Goal: Task Accomplishment & Management: Use online tool/utility

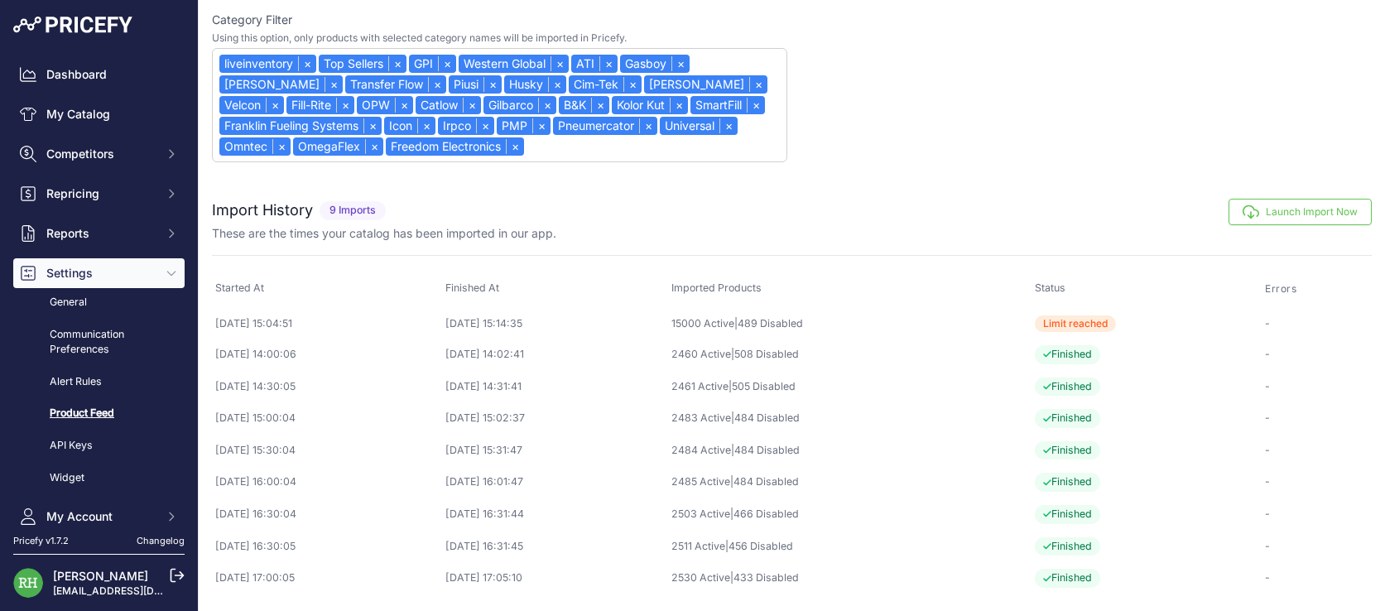
scroll to position [658, 0]
click at [122, 129] on link "My Catalog" at bounding box center [98, 114] width 171 height 30
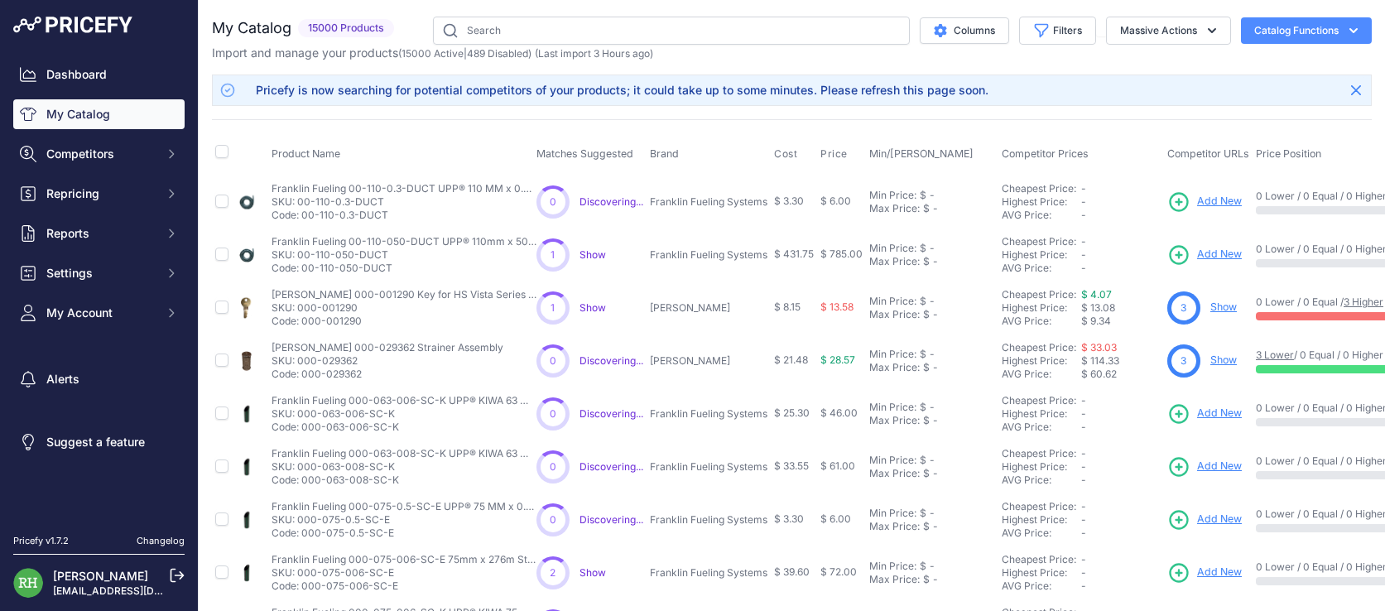
click at [127, 162] on span "Competitors" at bounding box center [100, 154] width 108 height 17
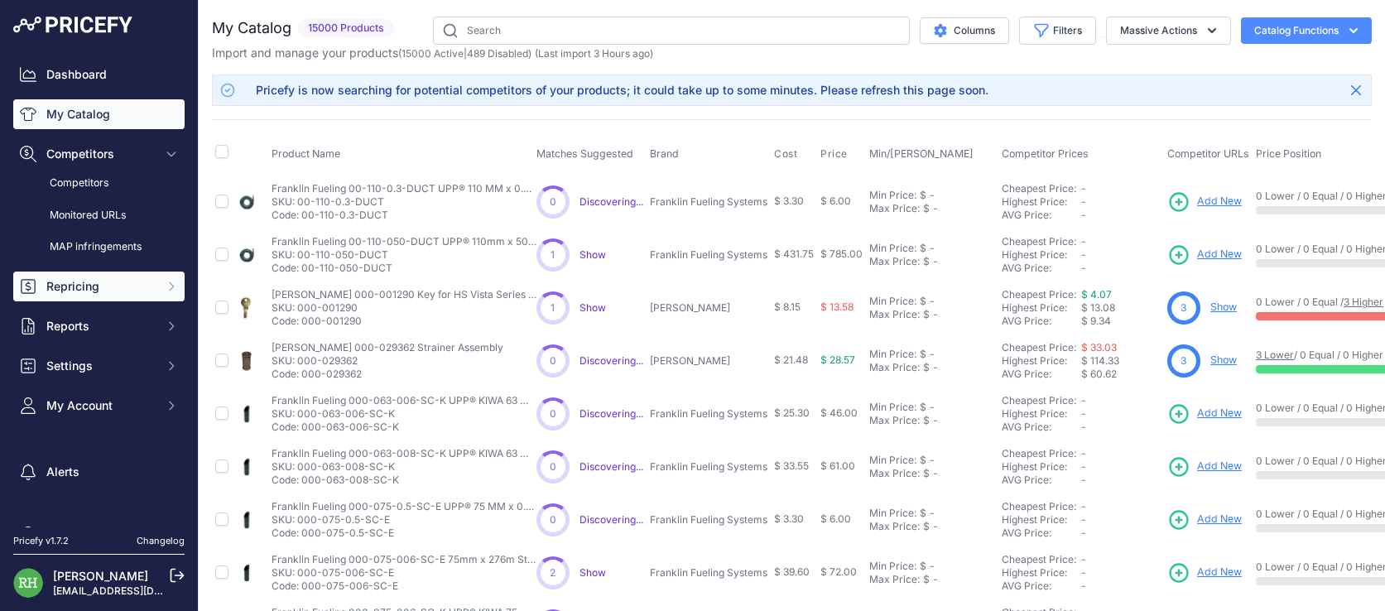
click at [118, 301] on button "Repricing" at bounding box center [98, 287] width 171 height 30
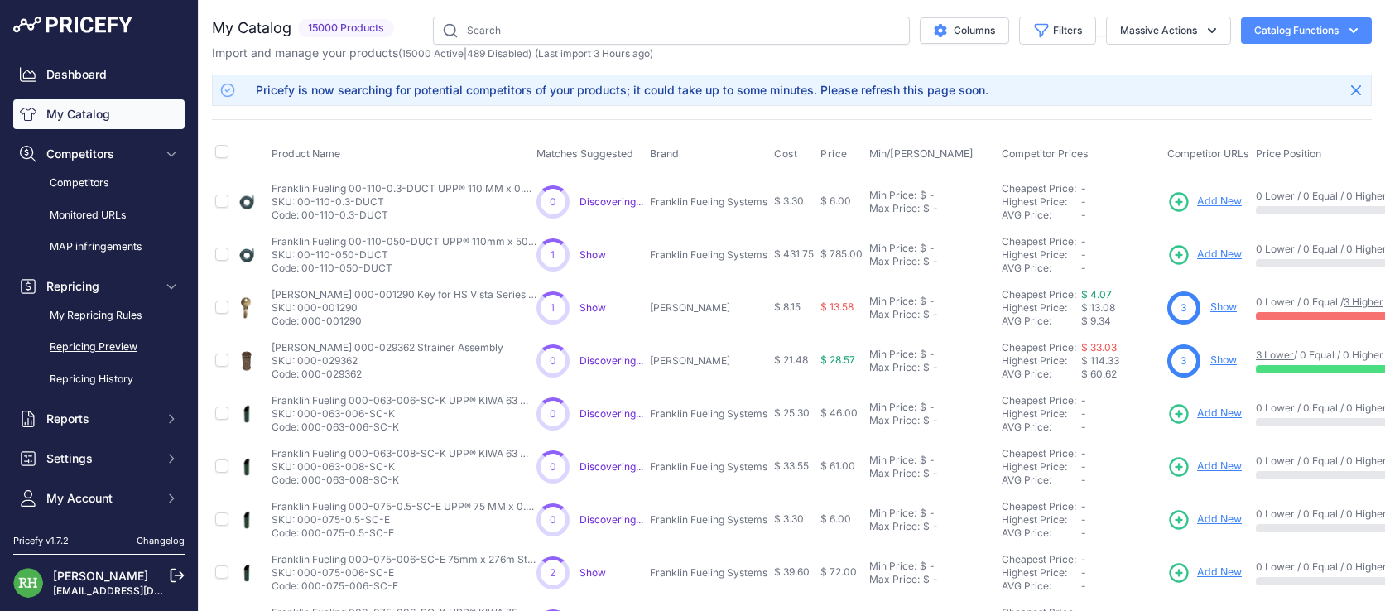
click at [125, 362] on link "Repricing Preview" at bounding box center [98, 347] width 171 height 29
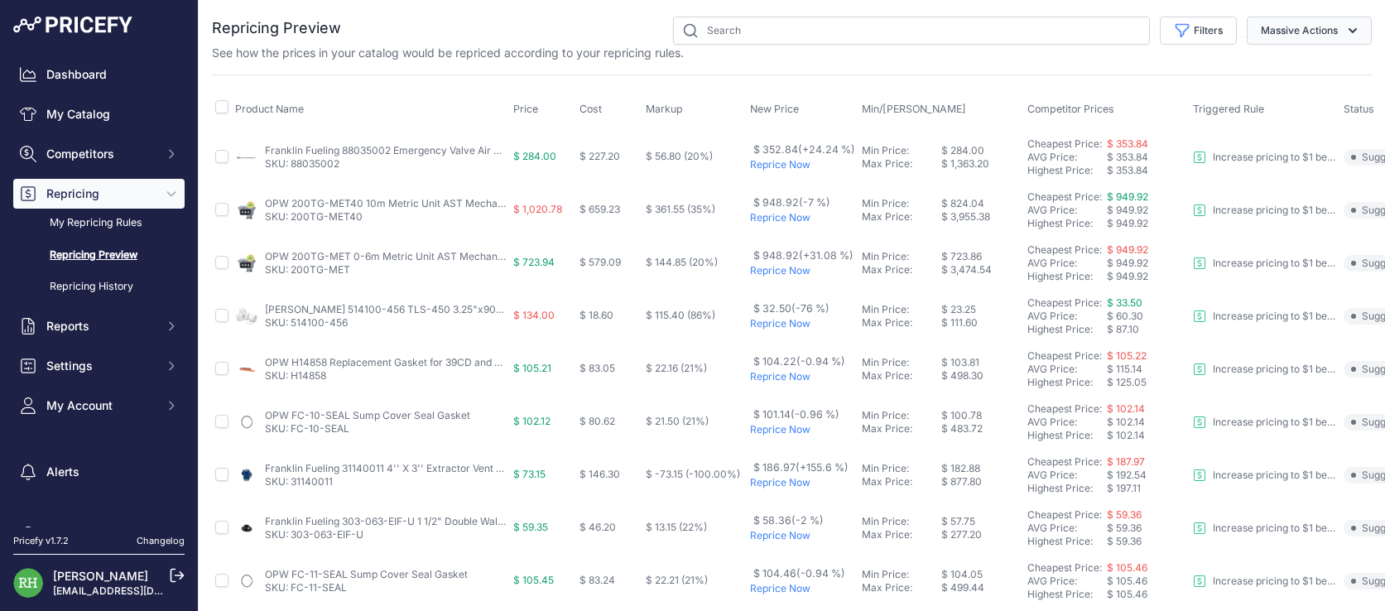
click at [1344, 39] on icon "button" at bounding box center [1352, 30] width 17 height 17
click at [1311, 29] on button "Massive Actions" at bounding box center [1309, 31] width 125 height 28
click at [1160, 33] on button "Filters" at bounding box center [1198, 31] width 77 height 28
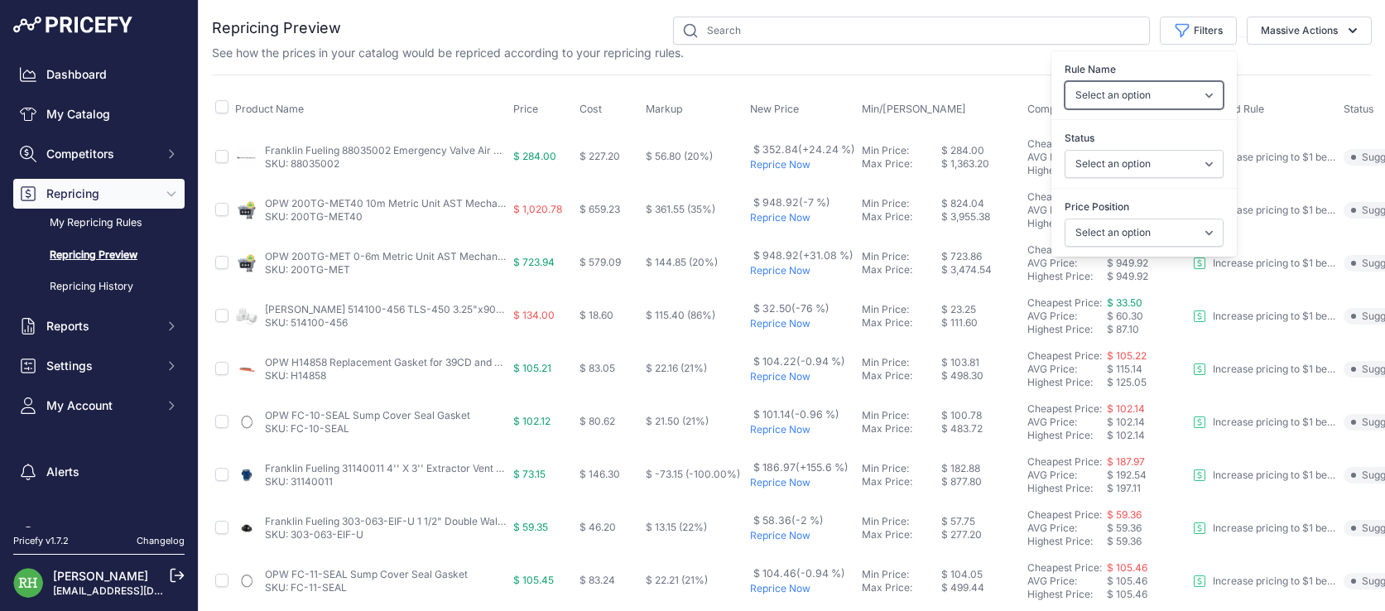
click at [1065, 109] on select "Select an option Reprice 1 cent below my cheapest competitor Increase pricing t…" at bounding box center [1144, 95] width 159 height 28
select select "3390"
click at [1065, 100] on select "Select an option Reprice 1 cent below my cheapest competitor Increase pricing t…" at bounding box center [1144, 95] width 159 height 28
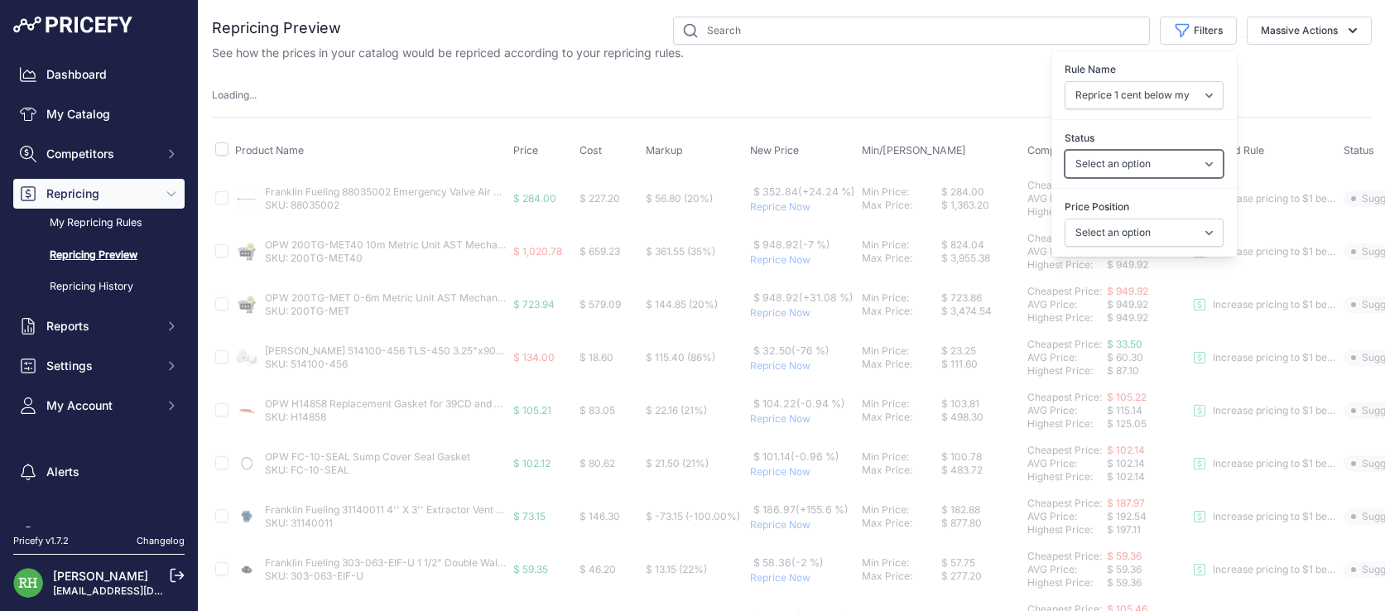
click at [1065, 178] on select "Select an option Skipped Repriced Suggested In Error" at bounding box center [1144, 164] width 159 height 28
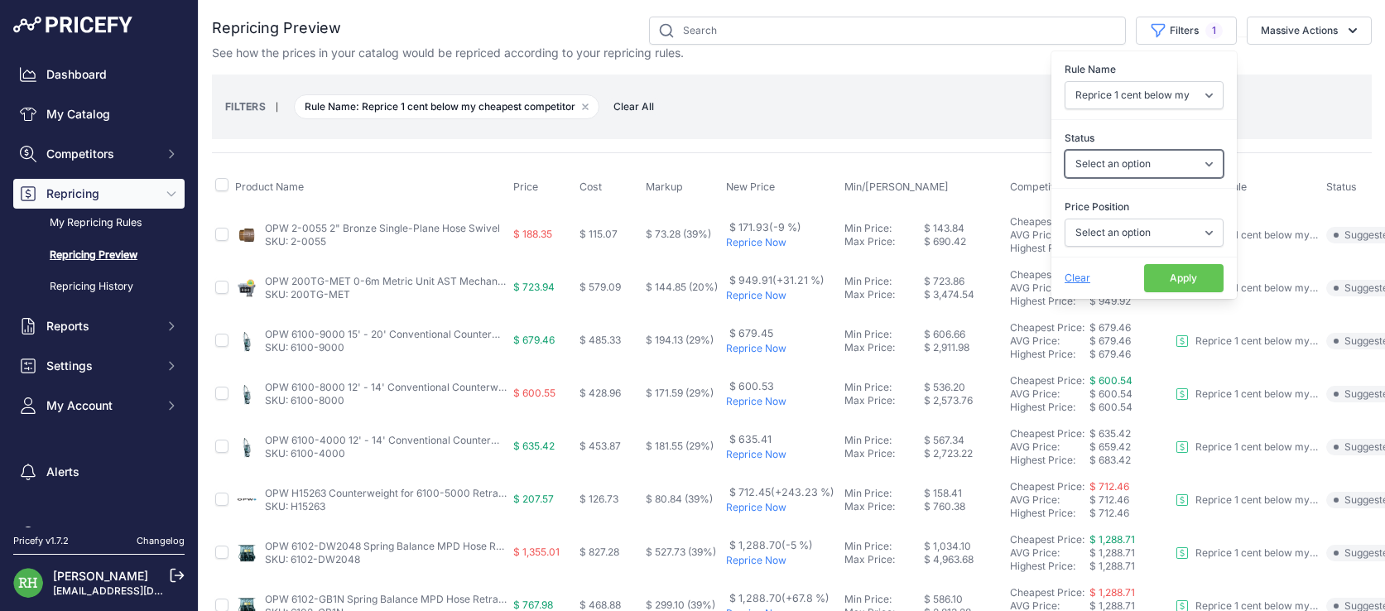
select select "suggested"
click at [1065, 178] on select "Select an option Skipped Repriced Suggested In Error" at bounding box center [1144, 164] width 159 height 28
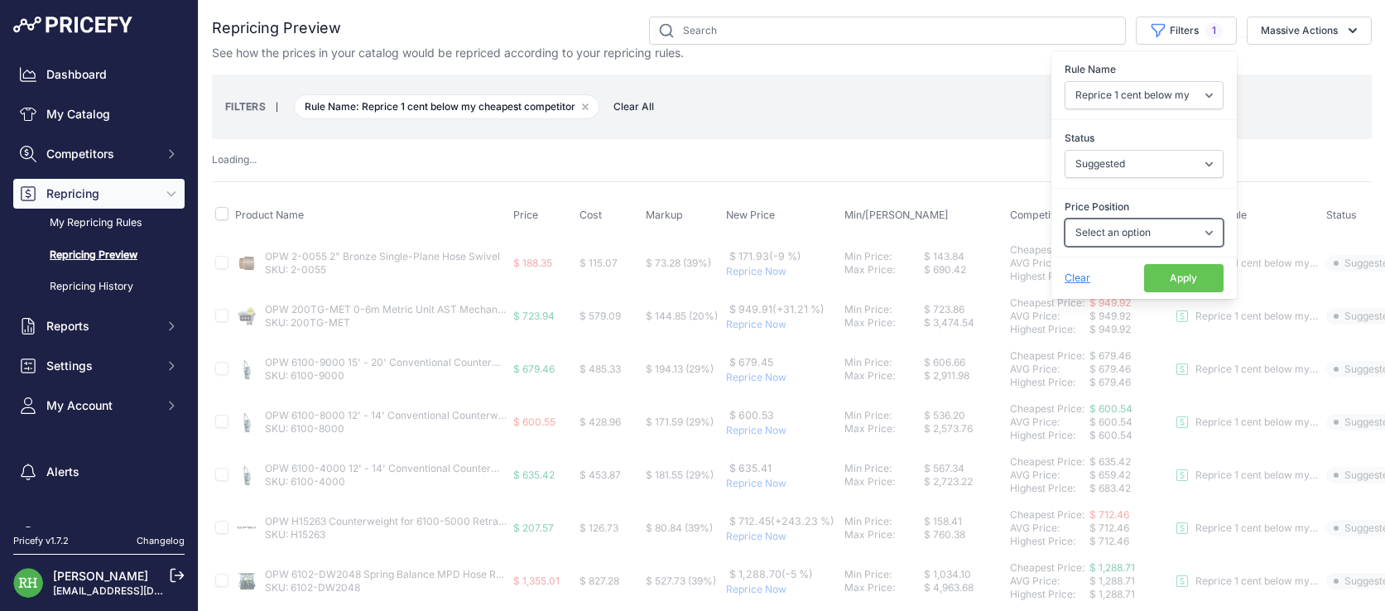
click at [1065, 247] on select "Select an option I am higher Same price I am lower" at bounding box center [1144, 233] width 159 height 28
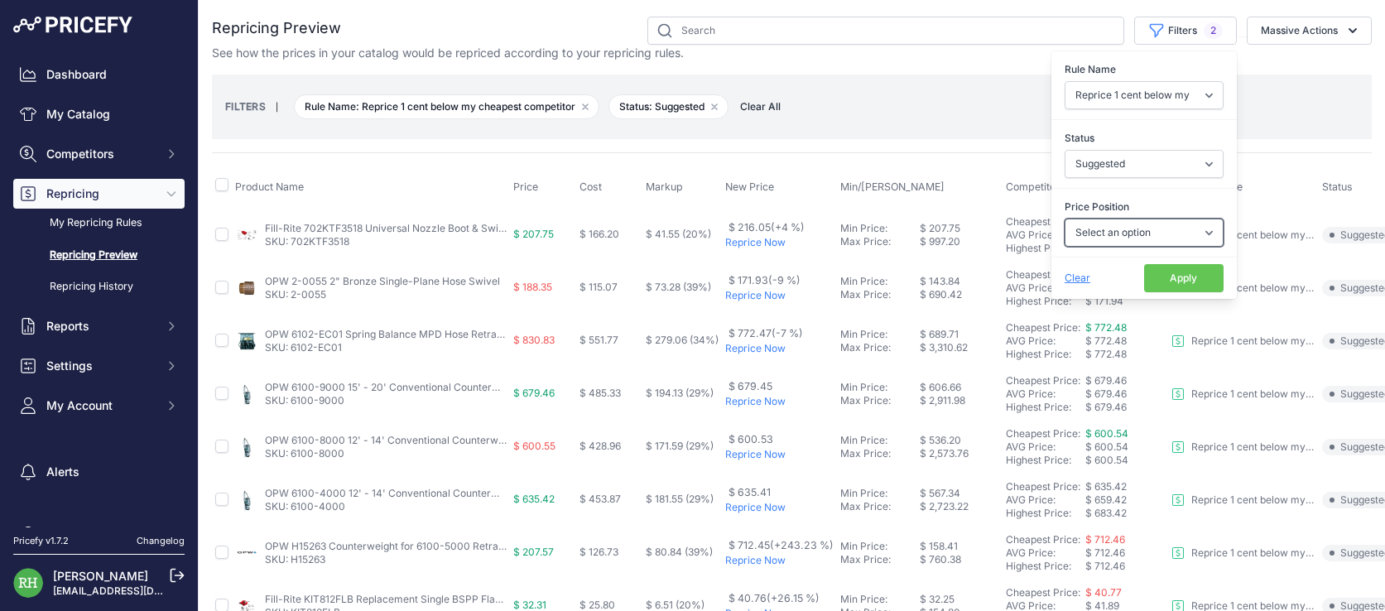
select select "1"
click at [1065, 247] on select "Select an option I am higher Same price I am lower" at bounding box center [1144, 233] width 159 height 28
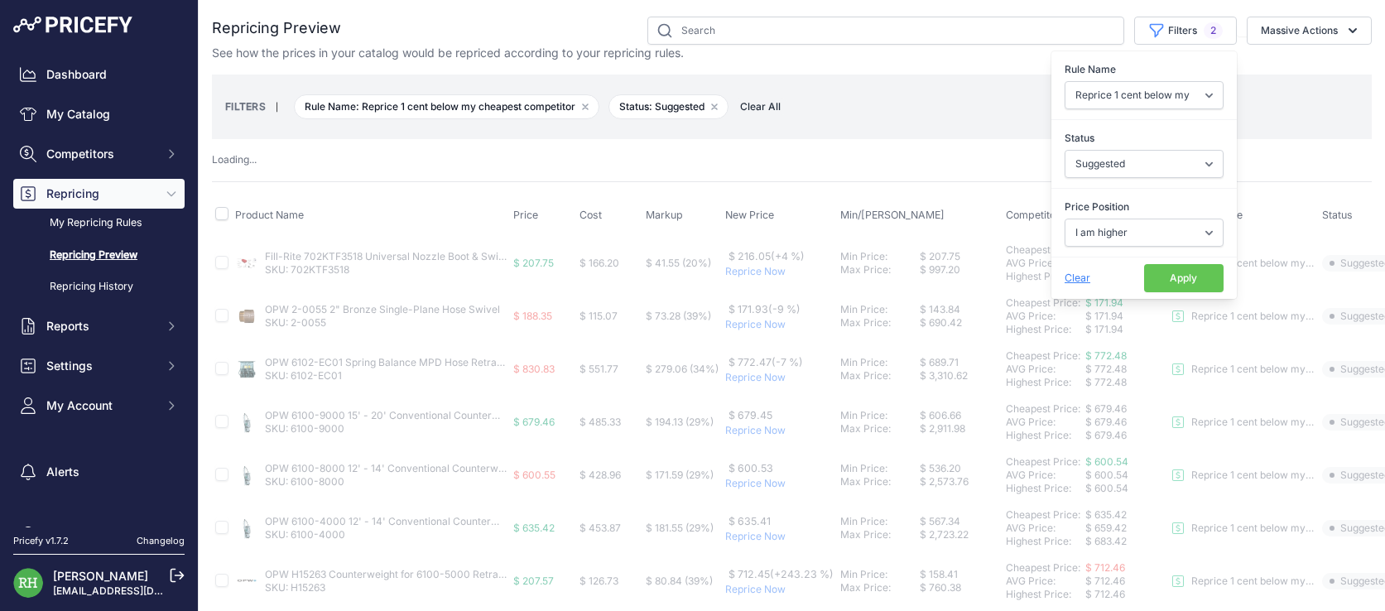
click at [1144, 292] on button "Apply" at bounding box center [1183, 278] width 79 height 28
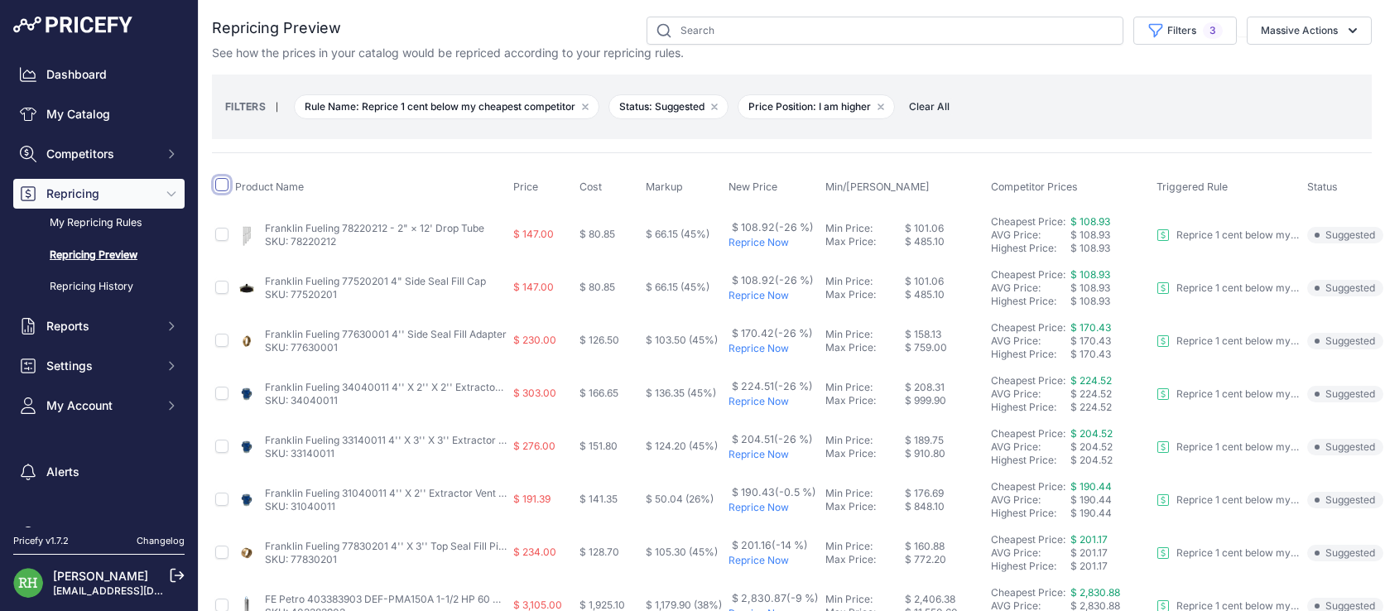
click at [228, 191] on input "checkbox" at bounding box center [221, 184] width 13 height 13
checkbox input "true"
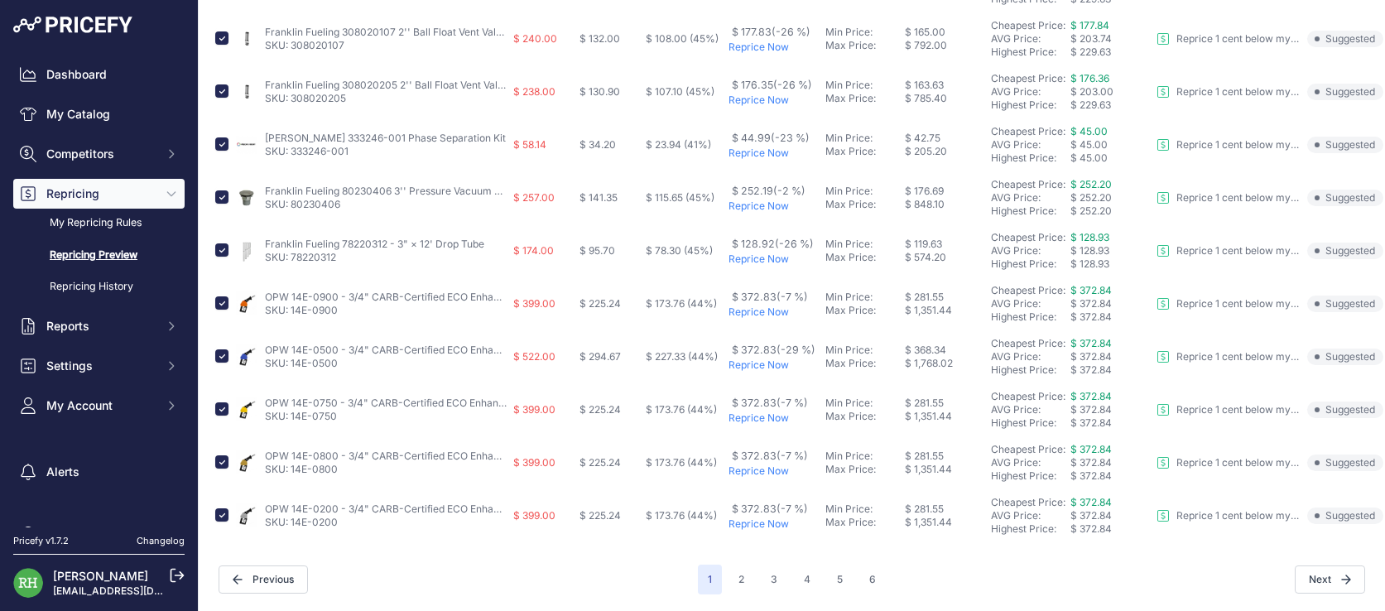
scroll to position [1107, 0]
click at [754, 569] on button "2" at bounding box center [741, 580] width 26 height 30
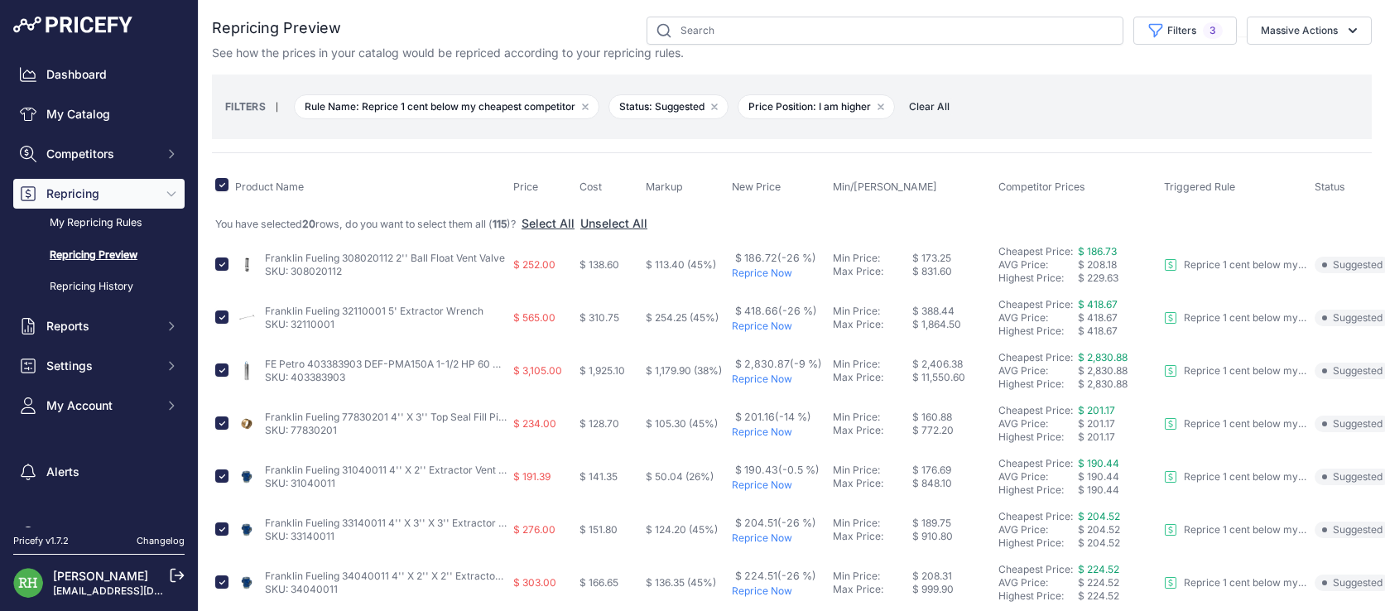
click at [642, 208] on th "Cost" at bounding box center [609, 186] width 66 height 41
